Goal: Task Accomplishment & Management: Manage account settings

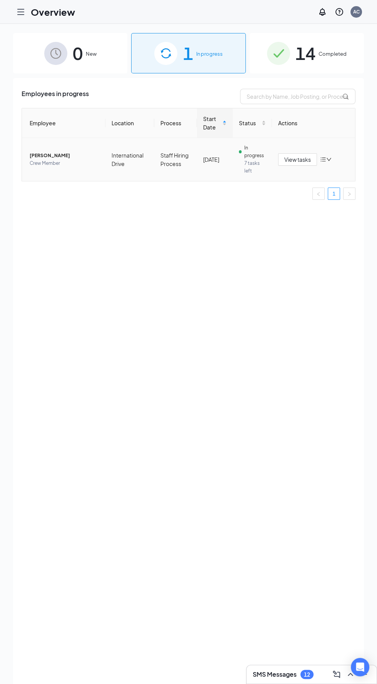
click at [249, 164] on span "7 tasks left" at bounding box center [254, 167] width 21 height 15
click at [147, 148] on td "International Drive" at bounding box center [129, 159] width 49 height 43
click at [63, 155] on span "[PERSON_NAME]" at bounding box center [65, 156] width 70 height 8
